Goal: Navigation & Orientation: Go to known website

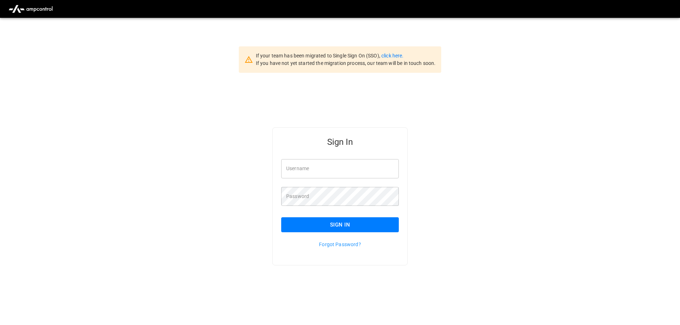
type input "**********"
click at [309, 222] on button "Sign In" at bounding box center [340, 224] width 118 height 15
